Goal: Check status: Check status

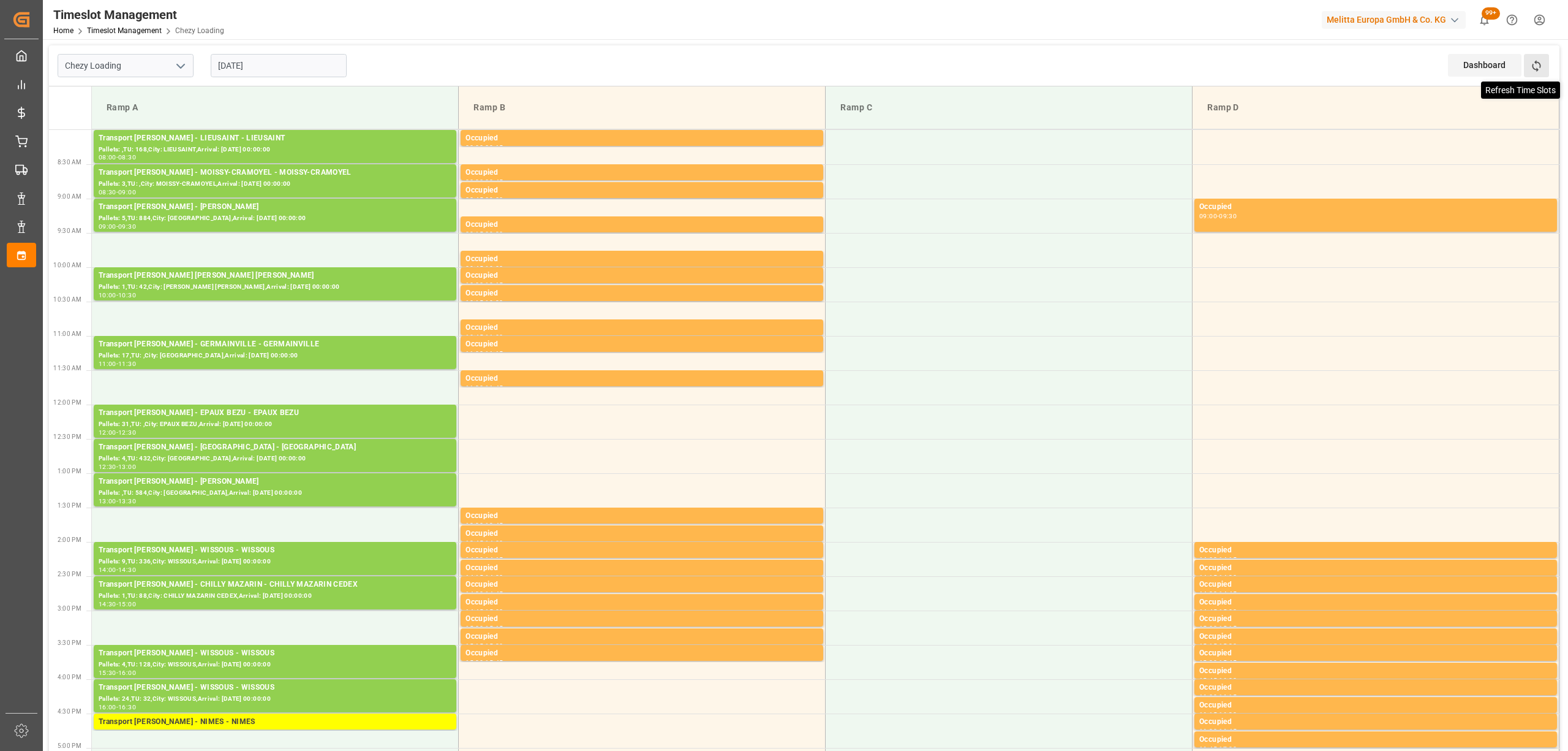
click at [1536, 70] on icon at bounding box center [1536, 66] width 8 height 12
click at [1541, 64] on icon at bounding box center [1536, 66] width 13 height 13
